Goal: Task Accomplishment & Management: Use online tool/utility

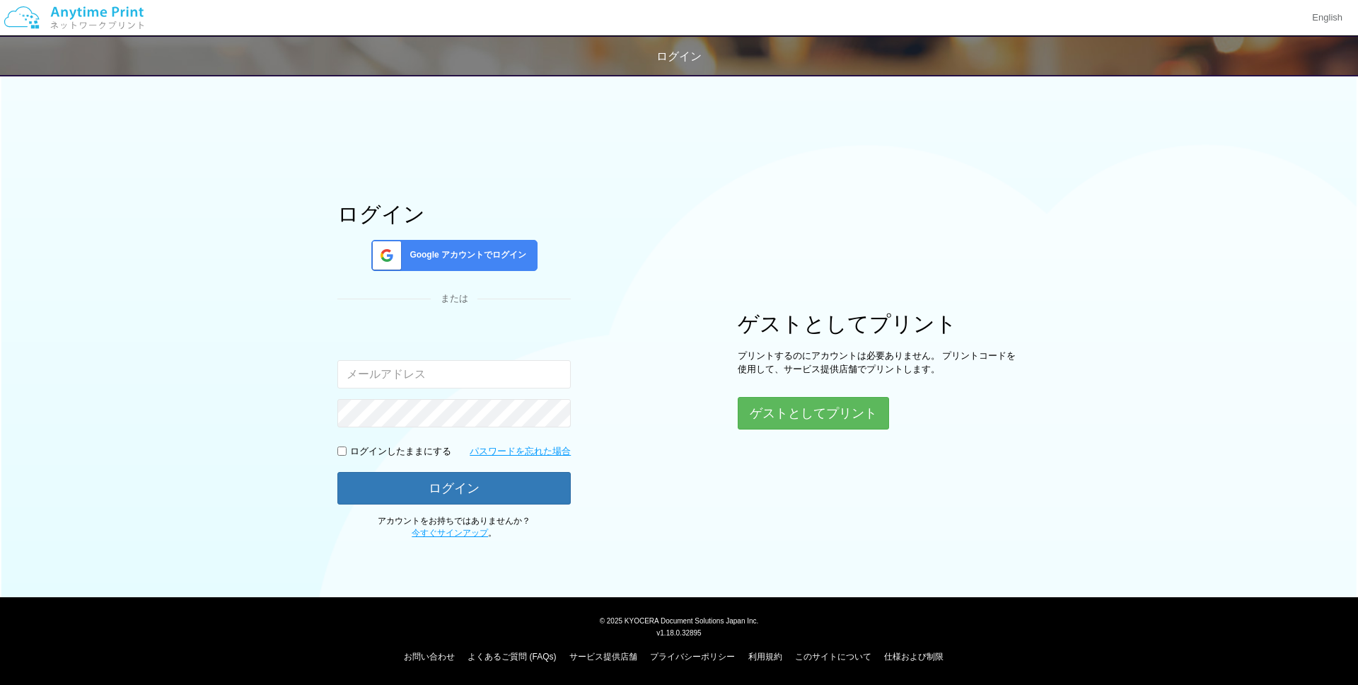
click at [494, 262] on div "Google アカウントでログイン" at bounding box center [454, 255] width 166 height 31
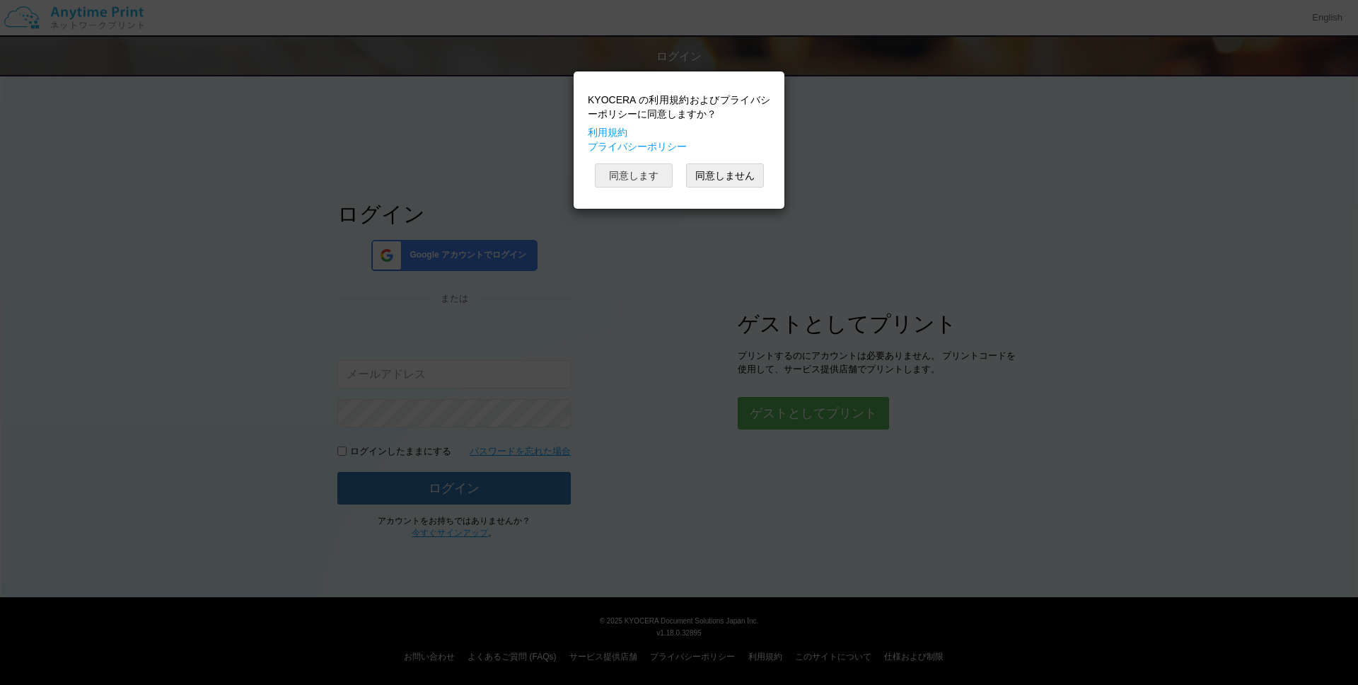
click at [625, 175] on button "同意します" at bounding box center [634, 175] width 78 height 24
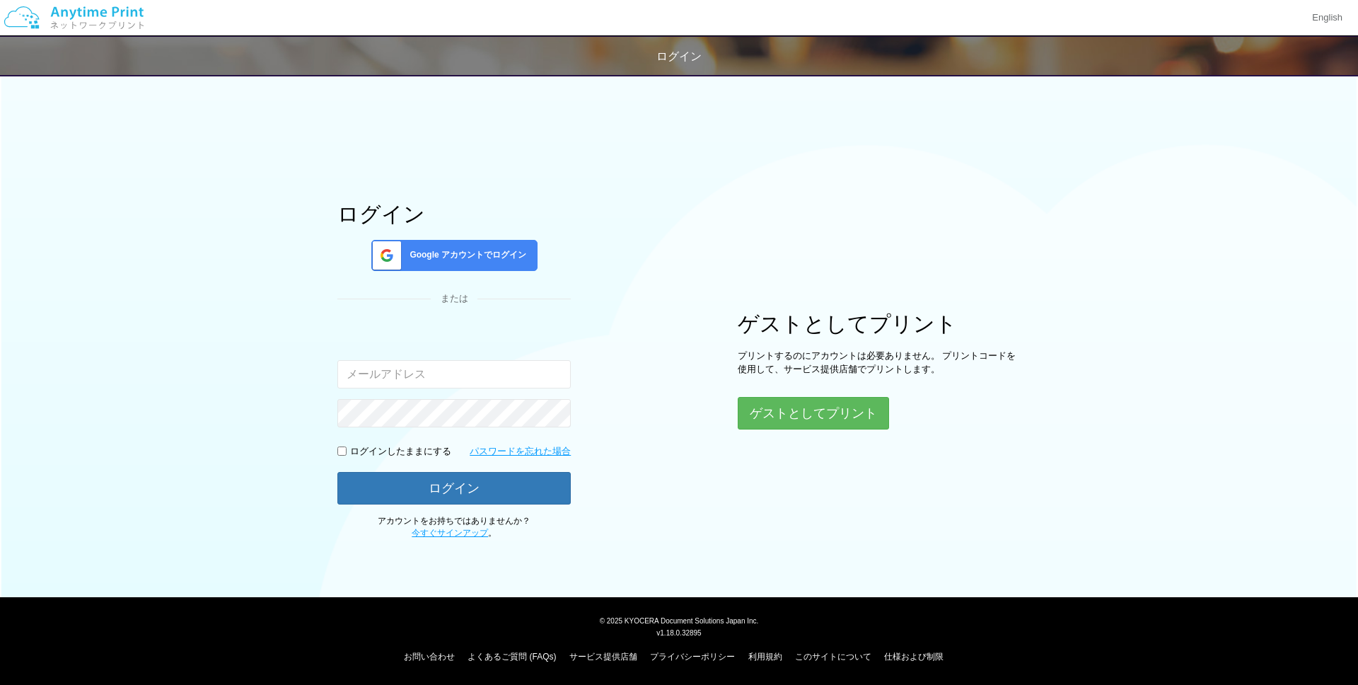
click at [523, 260] on span "Google アカウントでログイン" at bounding box center [465, 255] width 122 height 12
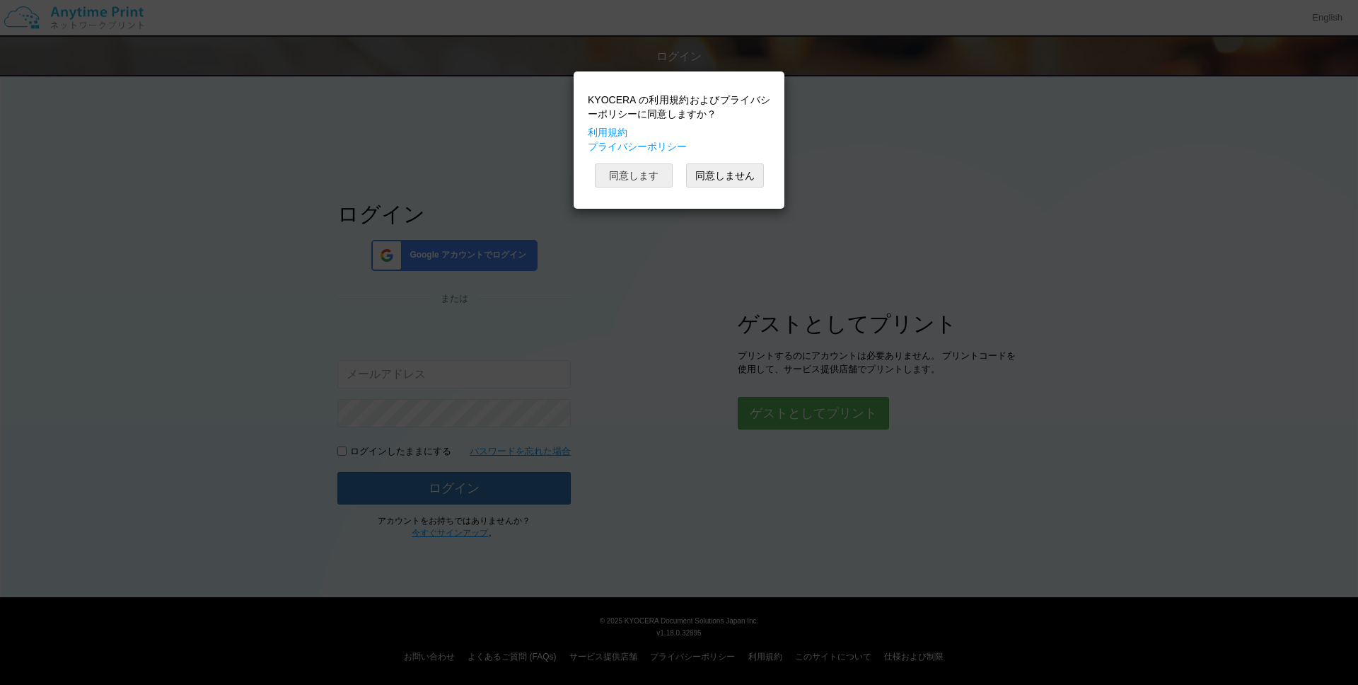
click at [641, 179] on button "同意します" at bounding box center [634, 175] width 78 height 24
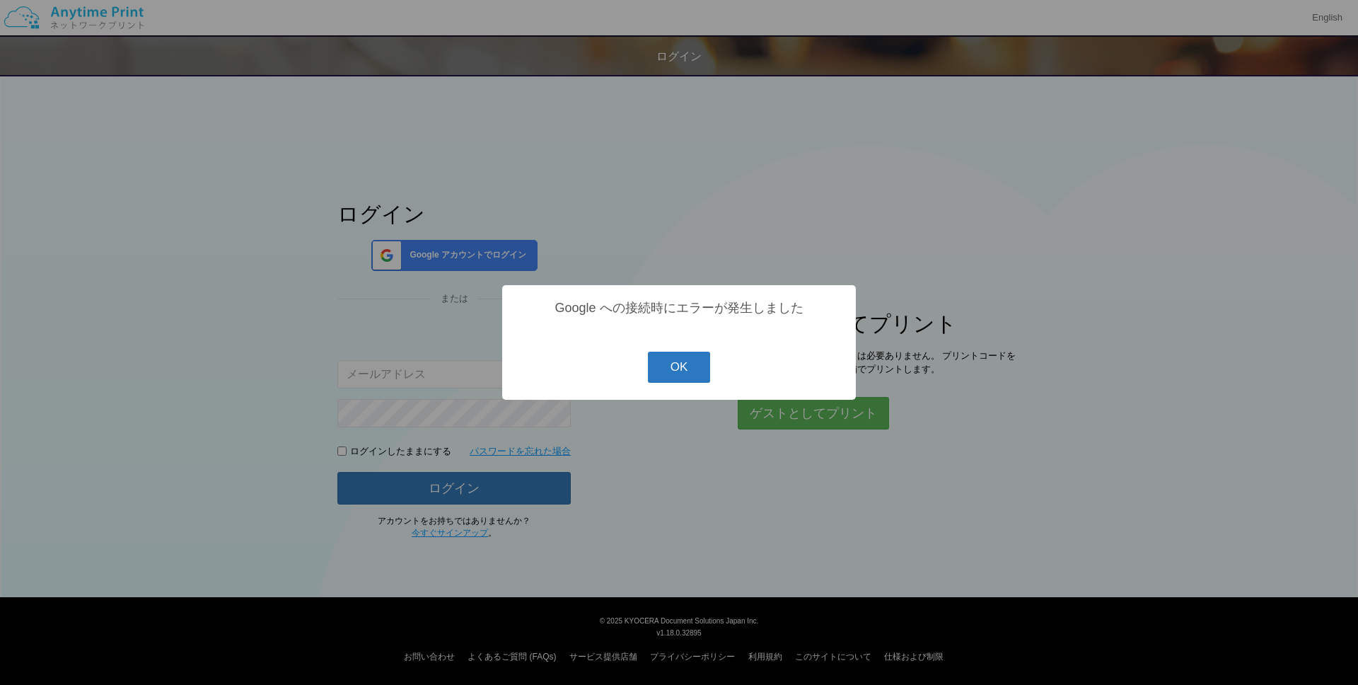
click at [703, 372] on button "OK" at bounding box center [679, 367] width 63 height 31
